Goal: Task Accomplishment & Management: Complete application form

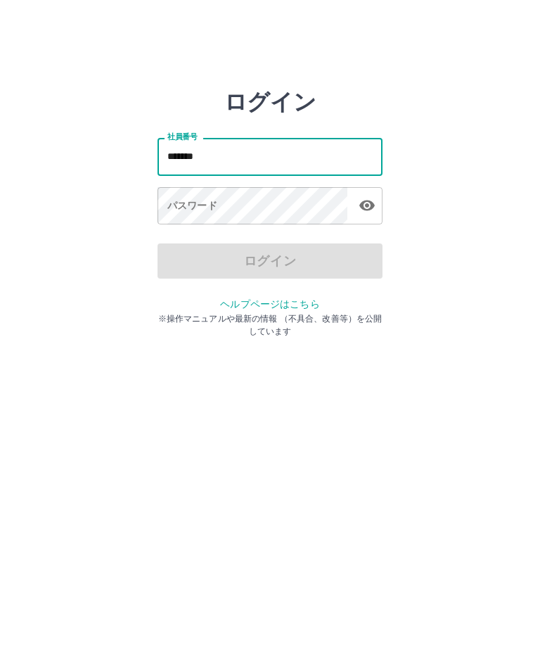
type input "*******"
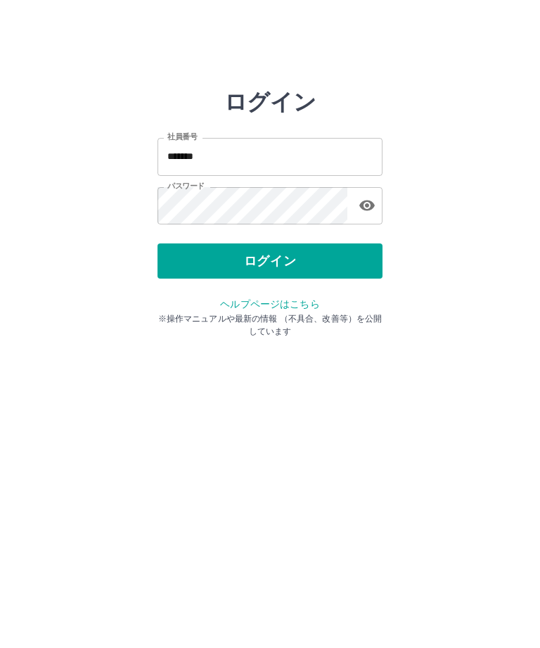
click at [226, 244] on button "ログイン" at bounding box center [270, 260] width 225 height 35
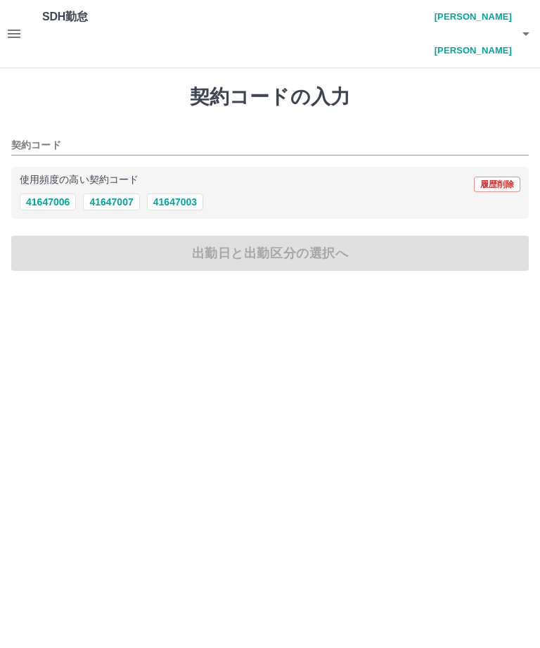
click at [44, 193] on button "41647006" at bounding box center [48, 201] width 56 height 17
type input "********"
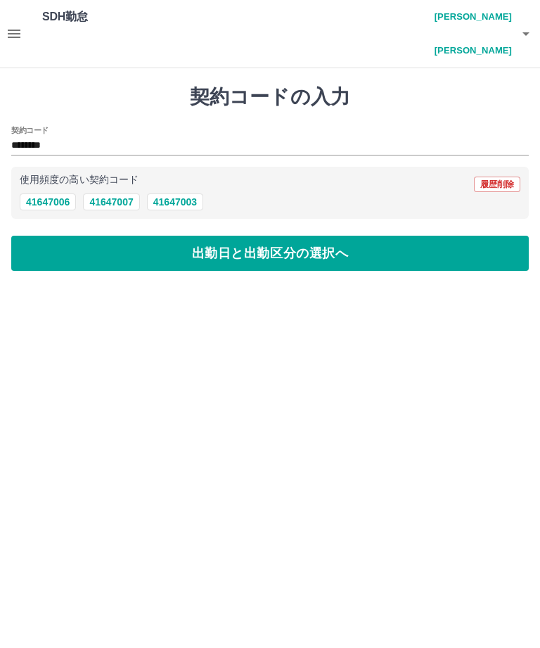
click at [241, 236] on button "出勤日と出勤区分の選択へ" at bounding box center [270, 253] width 518 height 35
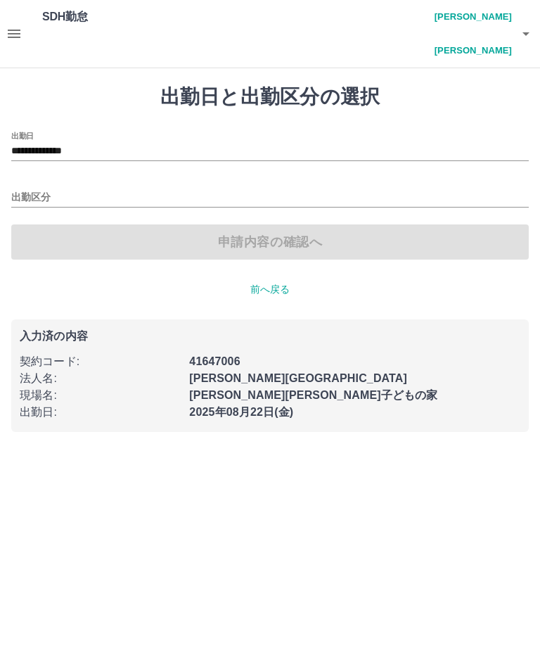
click at [31, 189] on input "出勤区分" at bounding box center [270, 198] width 518 height 18
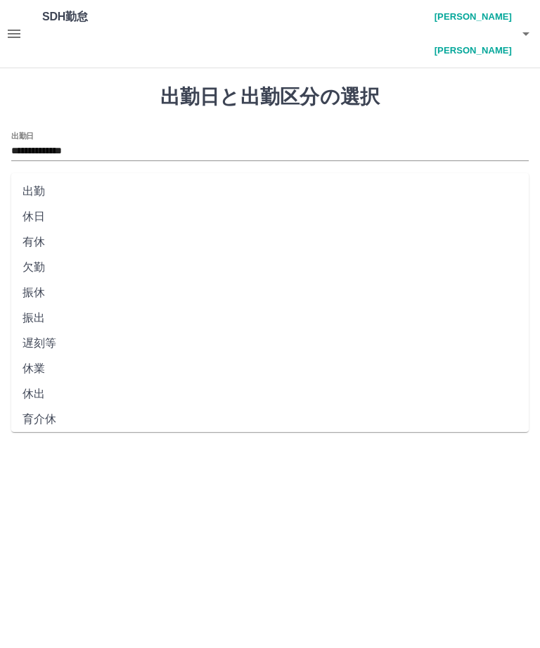
click at [30, 187] on li "出勤" at bounding box center [270, 191] width 518 height 25
type input "**"
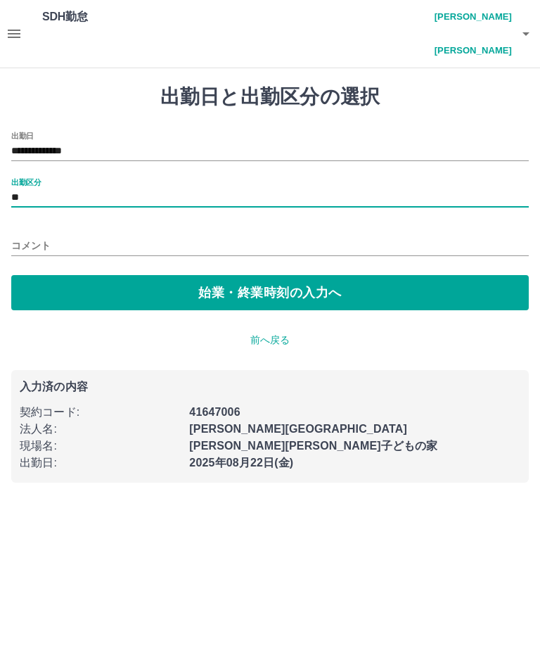
click at [186, 275] on button "始業・終業時刻の入力へ" at bounding box center [270, 292] width 518 height 35
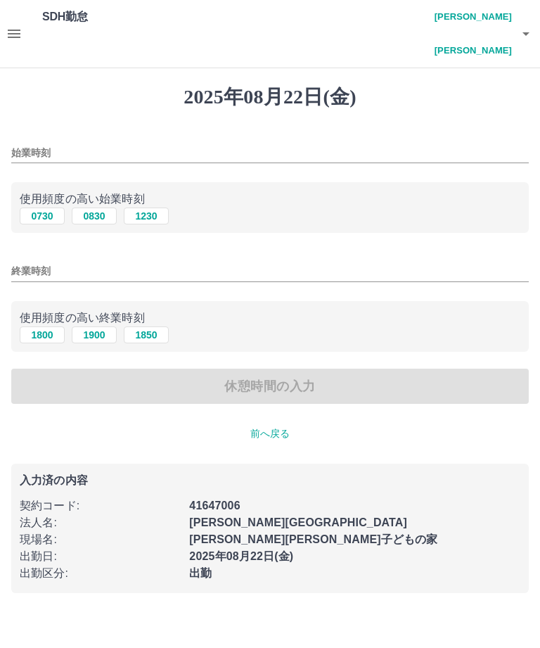
click at [41, 207] on button "0730" at bounding box center [42, 215] width 45 height 17
type input "****"
click at [26, 261] on input "終業時刻" at bounding box center [270, 271] width 518 height 20
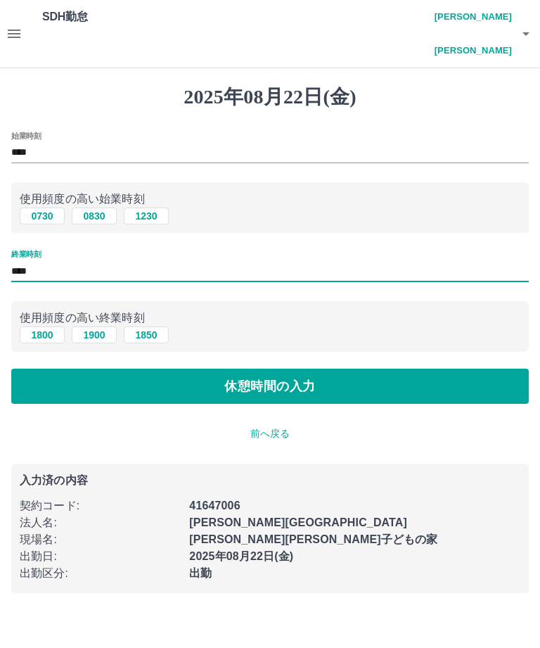
type input "****"
click at [289, 368] on button "休憩時間の入力" at bounding box center [270, 385] width 518 height 35
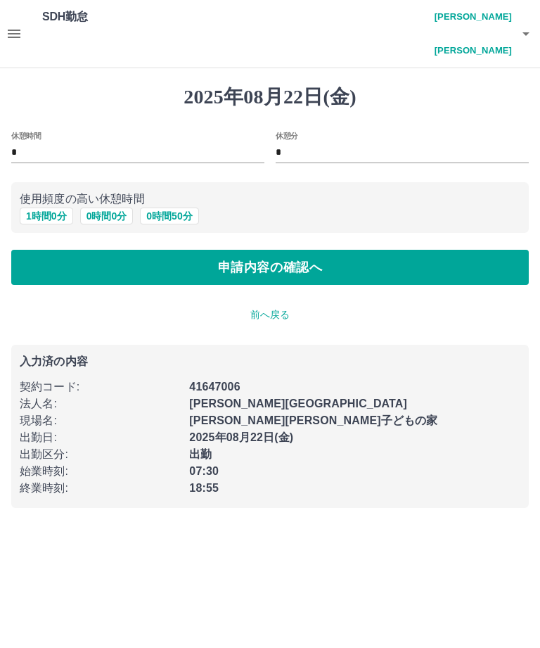
click at [34, 207] on button "1 時間 0 分" at bounding box center [46, 215] width 53 height 17
type input "*"
click at [250, 250] on button "申請内容の確認へ" at bounding box center [270, 267] width 518 height 35
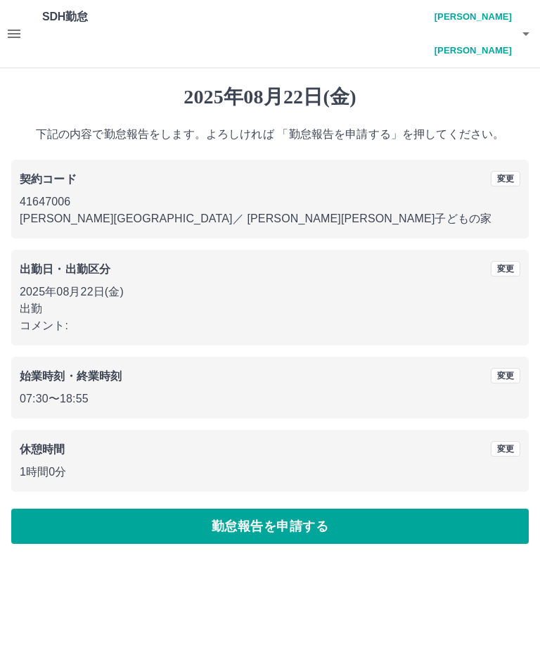
click at [293, 508] on button "勤怠報告を申請する" at bounding box center [270, 525] width 518 height 35
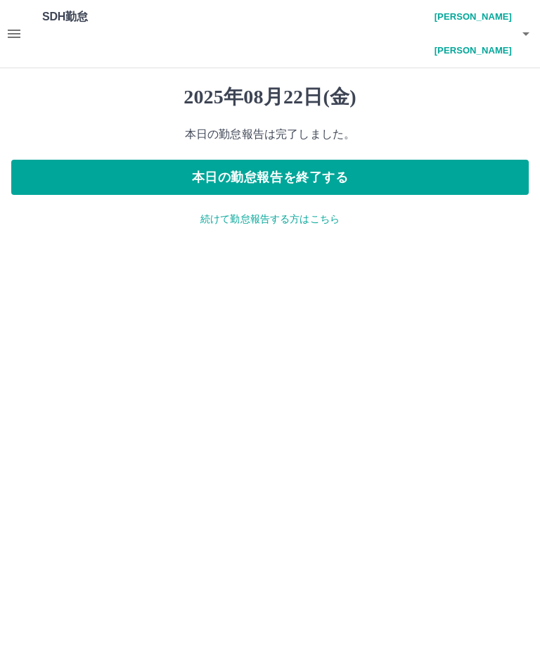
click at [485, 27] on h4 "西堀　千良子" at bounding box center [470, 34] width 84 height 68
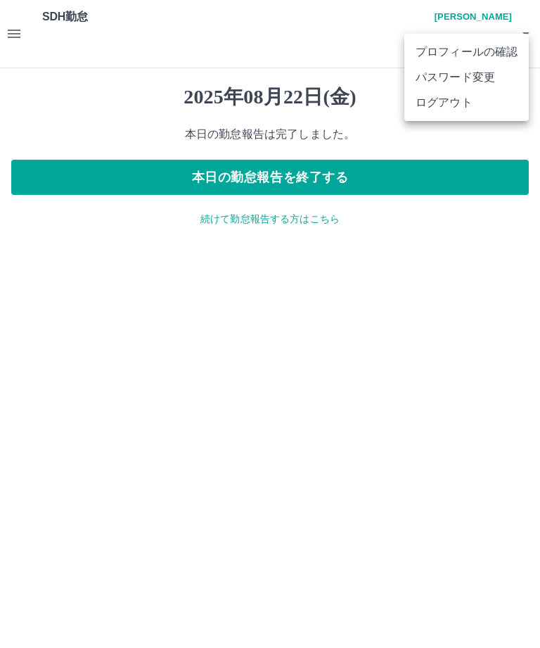
click at [456, 106] on li "ログアウト" at bounding box center [466, 102] width 124 height 25
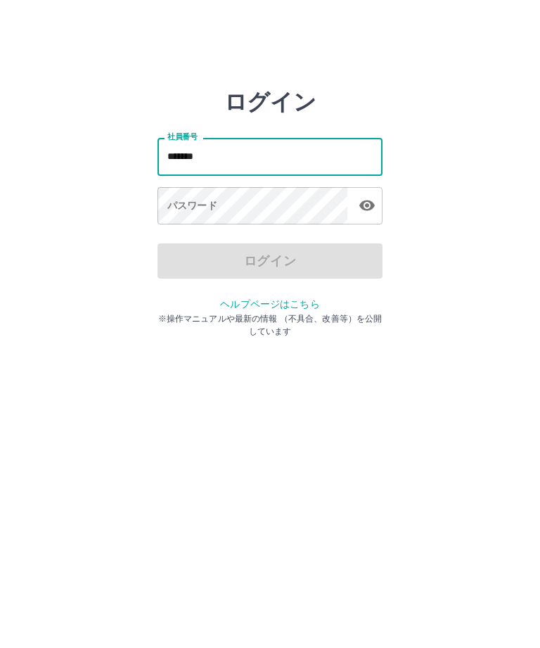
type input "*******"
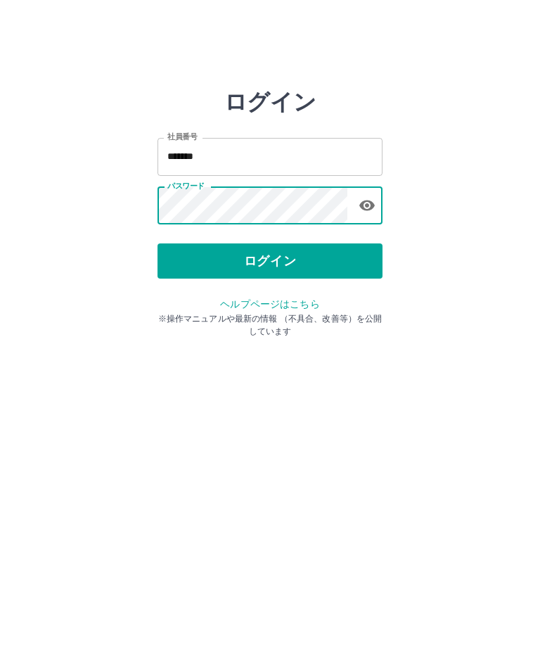
click at [290, 254] on button "ログイン" at bounding box center [270, 260] width 225 height 35
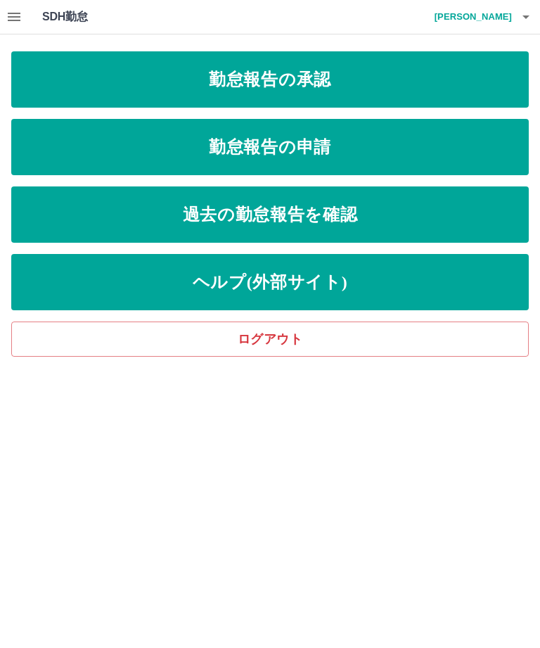
click at [301, 159] on link "勤怠報告の申請" at bounding box center [270, 147] width 518 height 56
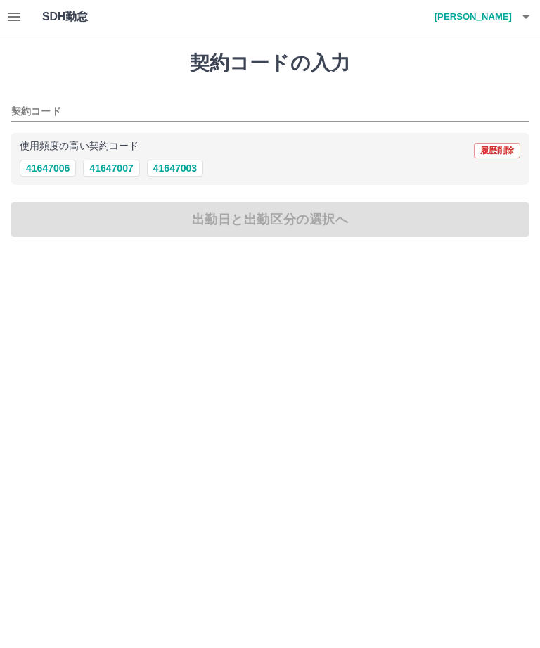
click at [51, 186] on div "契約コードの入力 契約コード 使用頻度の高い契約コード 履歴削除 41647006 41647007 41647003 出勤日と出勤区分の選択へ" at bounding box center [270, 143] width 540 height 219
click at [49, 175] on button "41647006" at bounding box center [48, 168] width 56 height 17
type input "********"
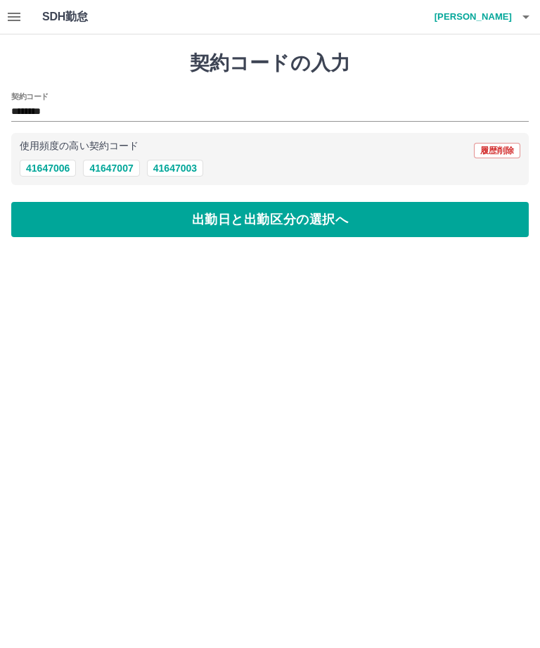
click at [274, 230] on button "出勤日と出勤区分の選択へ" at bounding box center [270, 219] width 518 height 35
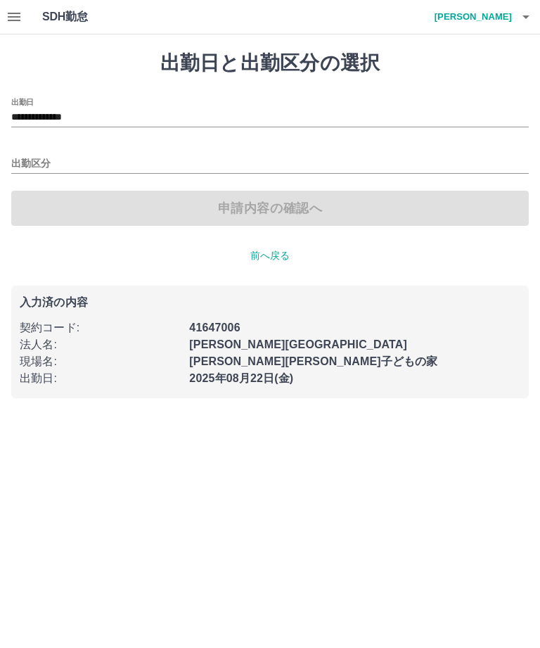
click at [32, 169] on input "出勤区分" at bounding box center [270, 164] width 518 height 18
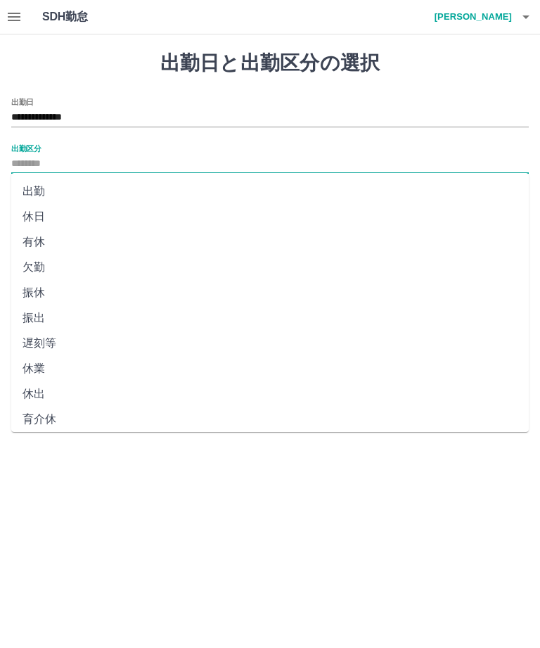
click at [34, 160] on input "出勤区分" at bounding box center [270, 164] width 518 height 18
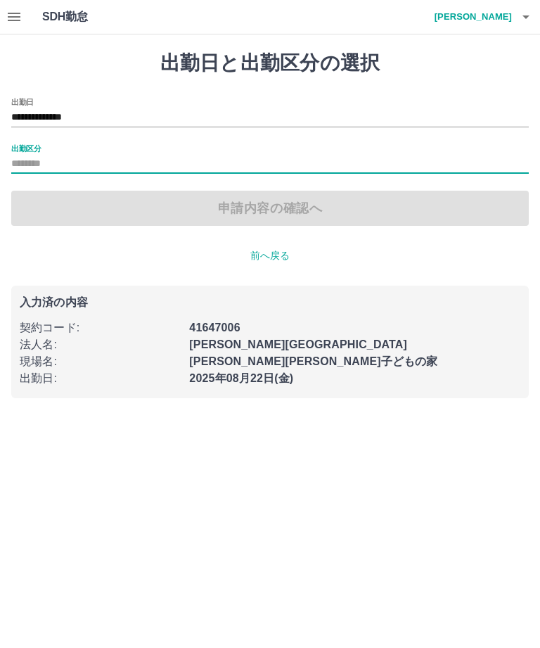
click at [28, 151] on label "出勤区分" at bounding box center [26, 148] width 30 height 11
click at [28, 155] on input "出勤区分" at bounding box center [270, 164] width 518 height 18
click at [36, 166] on input "出勤区分" at bounding box center [270, 164] width 518 height 18
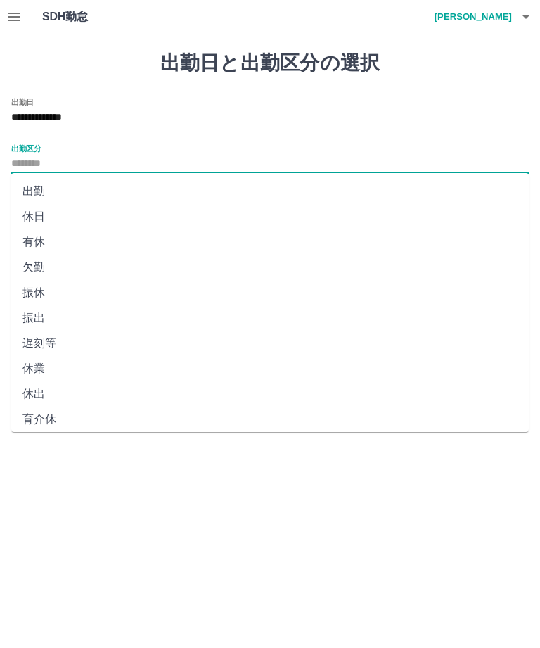
click at [39, 198] on li "出勤" at bounding box center [270, 191] width 518 height 25
type input "**"
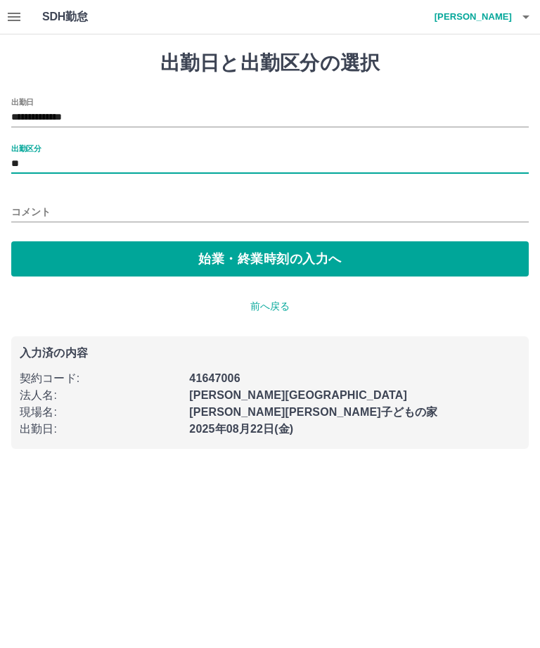
click at [227, 268] on button "始業・終業時刻の入力へ" at bounding box center [270, 258] width 518 height 35
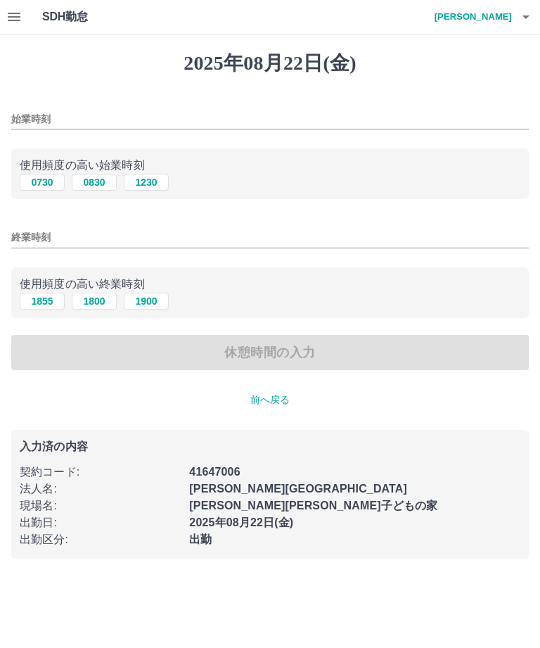
click at [43, 186] on button "0730" at bounding box center [42, 182] width 45 height 17
type input "****"
click at [158, 303] on button "1900" at bounding box center [146, 301] width 45 height 17
type input "****"
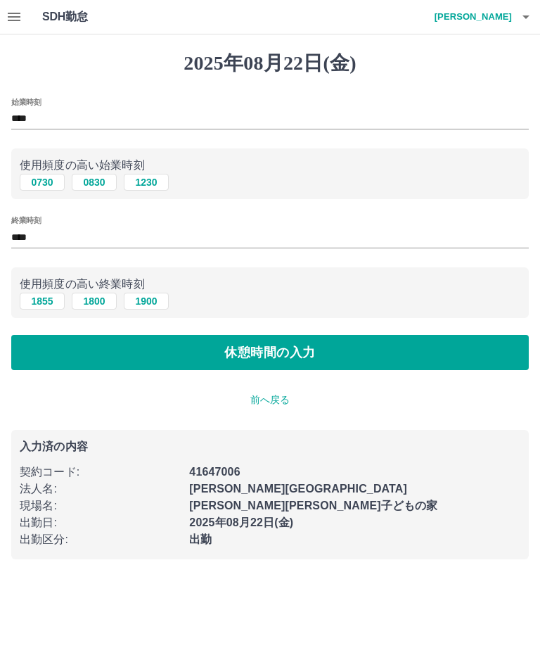
click at [280, 349] on button "休憩時間の入力" at bounding box center [270, 352] width 518 height 35
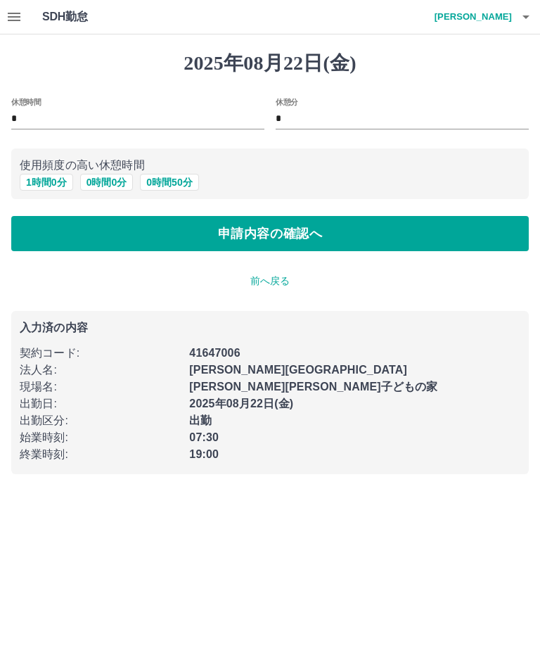
click at [48, 176] on button "1 時間 0 分" at bounding box center [46, 182] width 53 height 17
type input "*"
click at [276, 243] on button "申請内容の確認へ" at bounding box center [270, 233] width 518 height 35
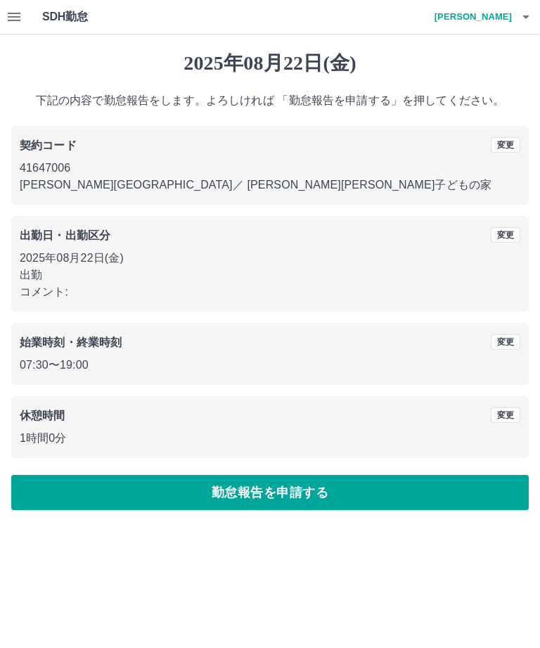
click at [272, 488] on button "勤怠報告を申請する" at bounding box center [270, 492] width 518 height 35
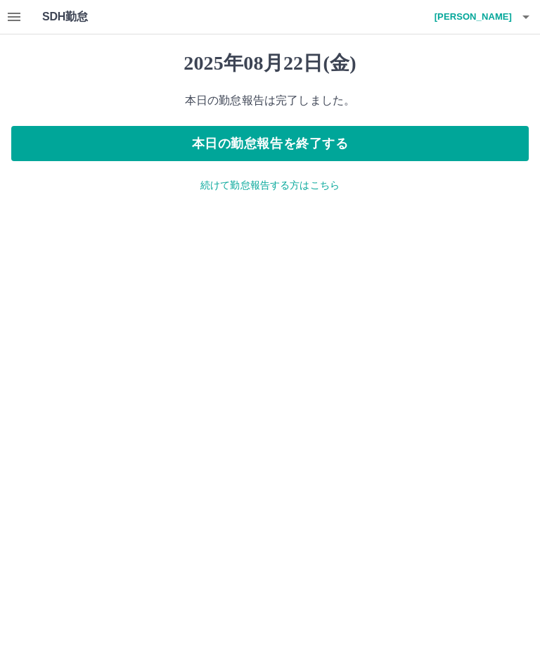
click at [496, 23] on h4 "大柄　京子" at bounding box center [470, 17] width 84 height 34
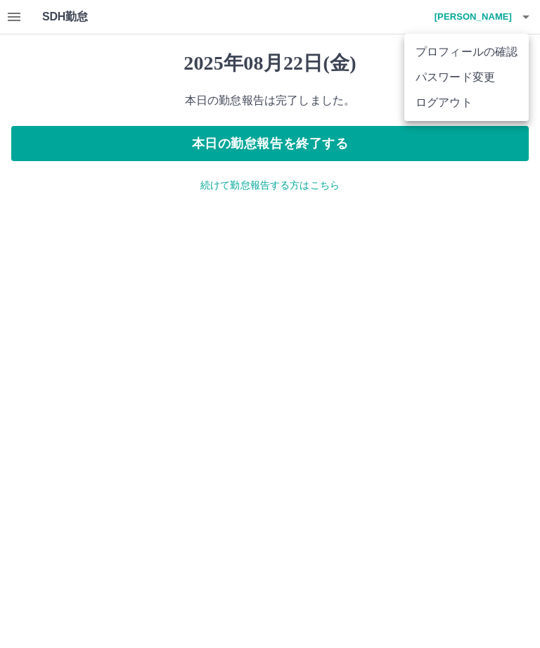
click at [450, 113] on li "ログアウト" at bounding box center [466, 102] width 124 height 25
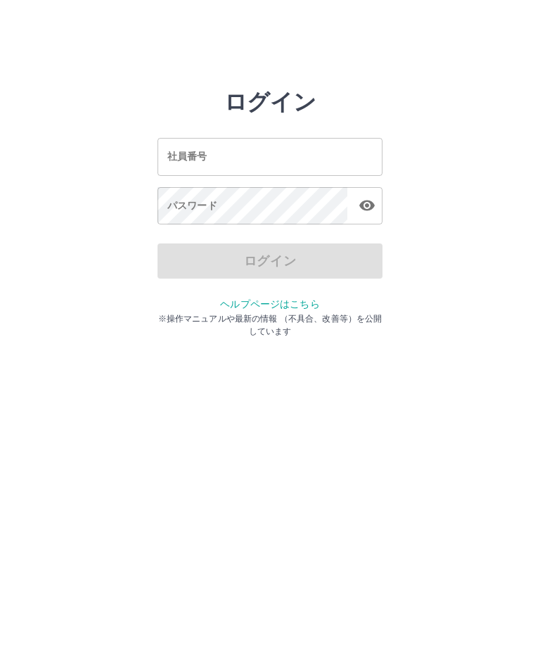
click at [180, 167] on input "社員番号" at bounding box center [270, 156] width 225 height 37
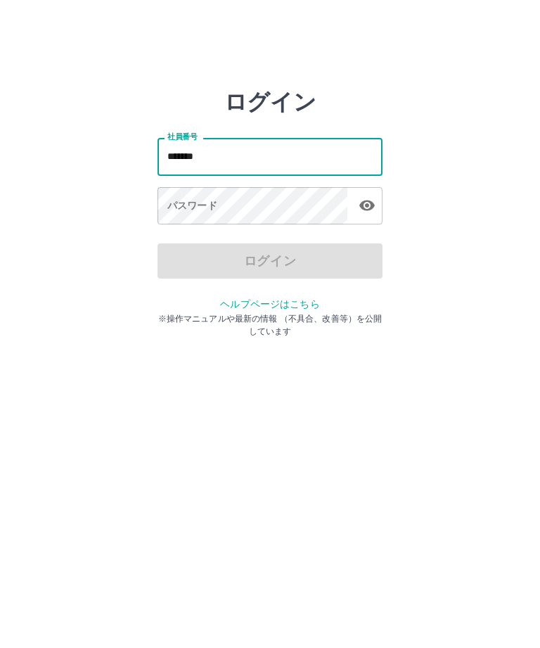
type input "*******"
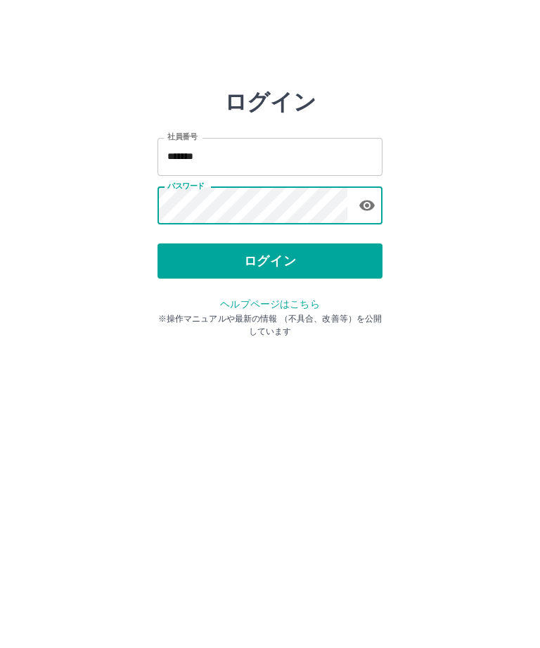
click at [305, 252] on button "ログイン" at bounding box center [270, 260] width 225 height 35
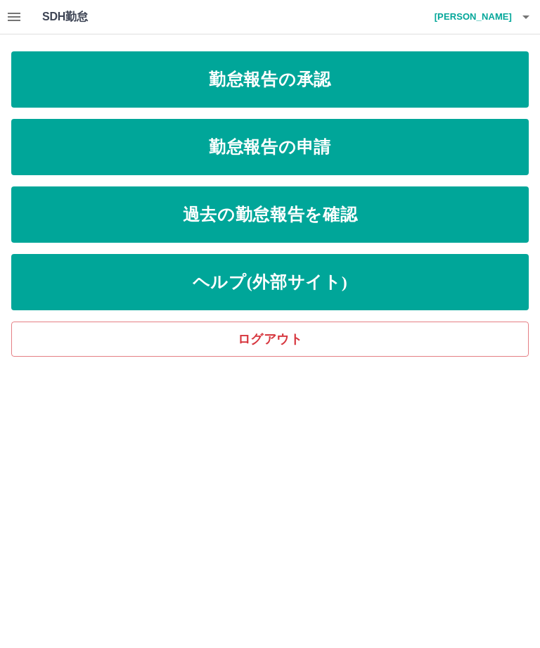
click at [361, 68] on link "勤怠報告の承認" at bounding box center [270, 79] width 518 height 56
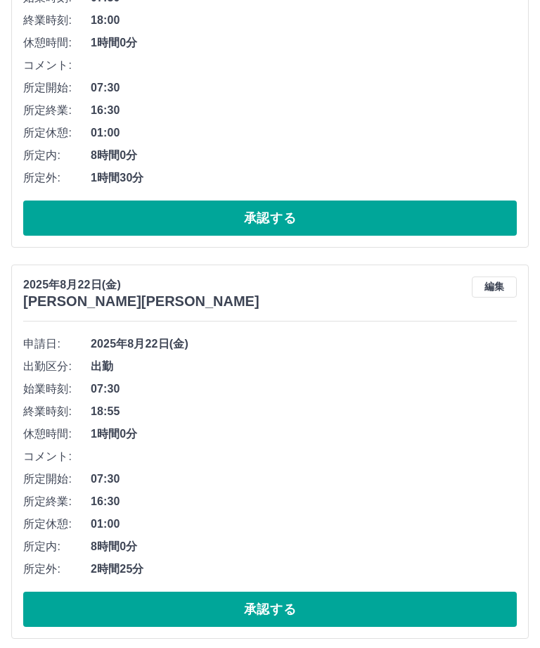
scroll to position [1079, 0]
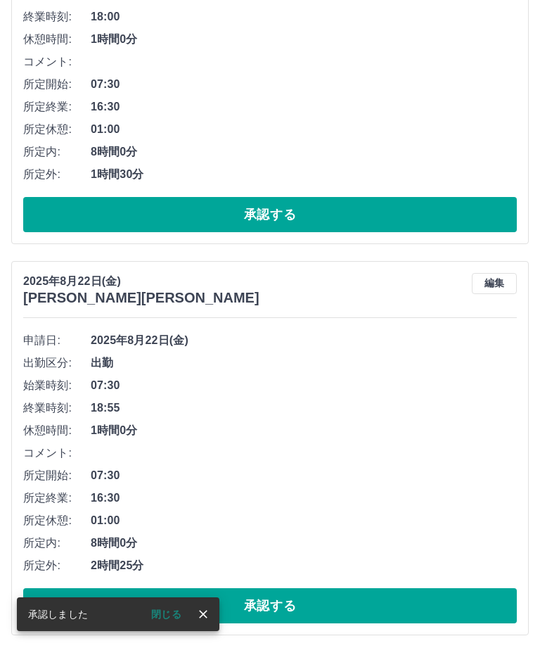
scroll to position [941, 0]
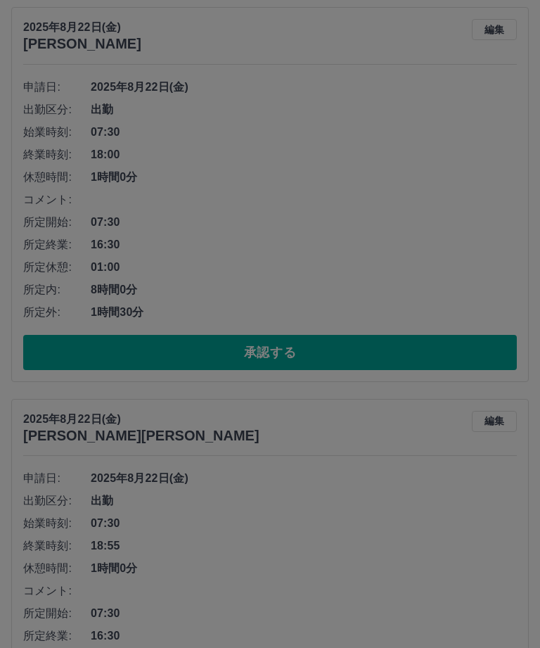
scroll to position [803, 0]
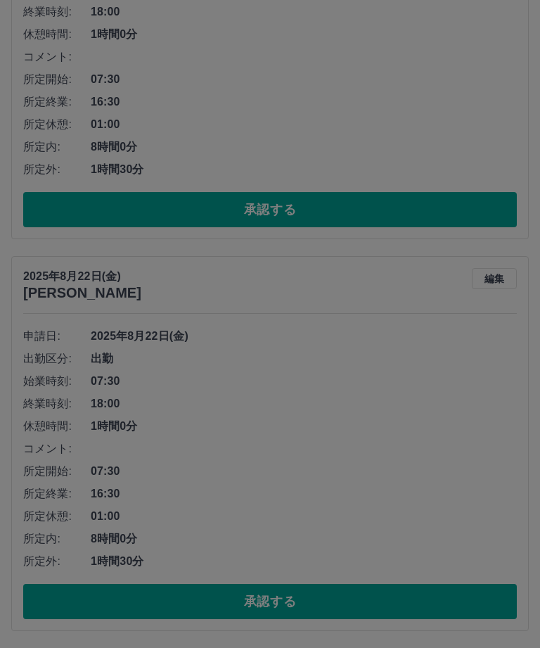
scroll to position [463, 0]
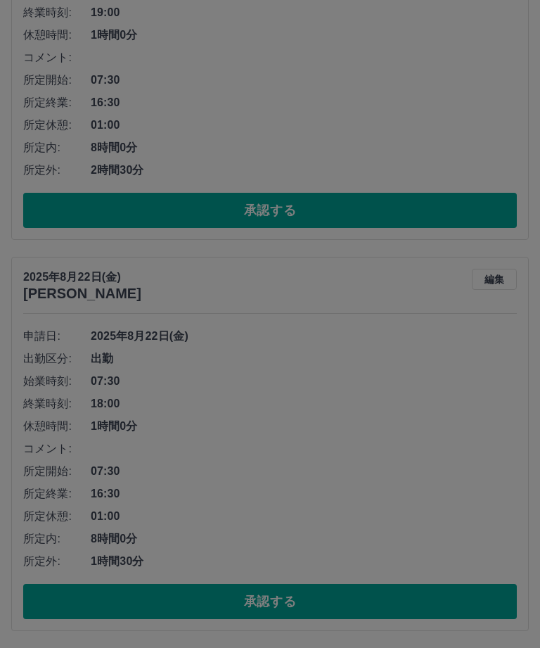
scroll to position [122, 0]
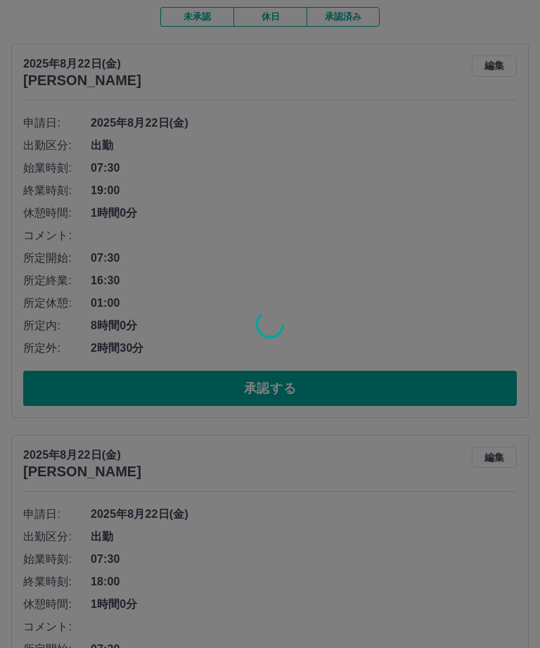
scroll to position [0, 0]
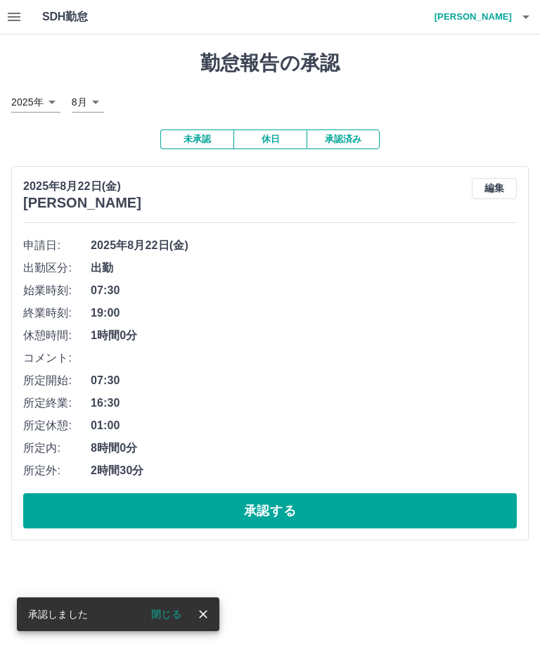
click at [283, 493] on button "承認する" at bounding box center [270, 510] width 494 height 35
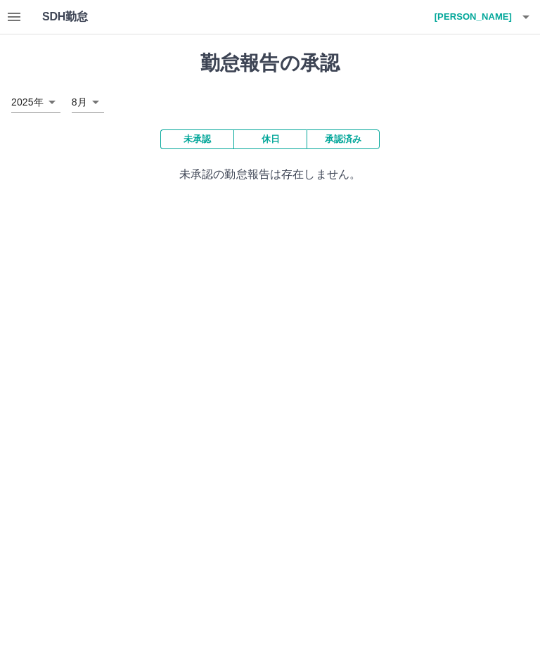
click at [501, 23] on h4 "大柄　京子" at bounding box center [470, 17] width 84 height 34
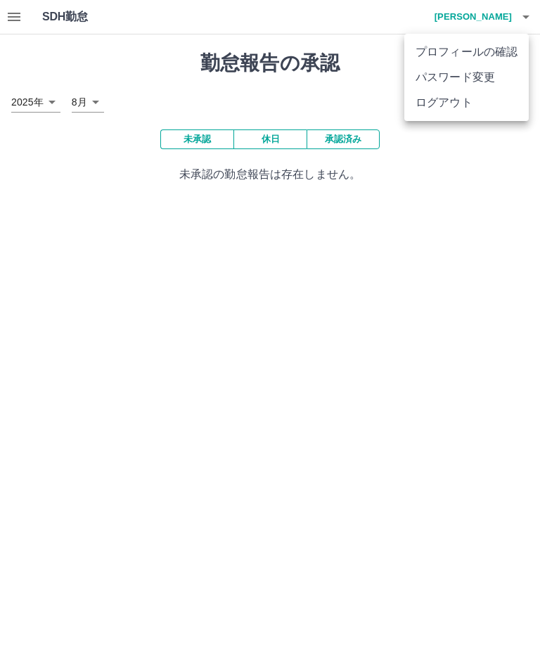
click at [471, 110] on li "ログアウト" at bounding box center [466, 102] width 124 height 25
